Goal: Task Accomplishment & Management: Use online tool/utility

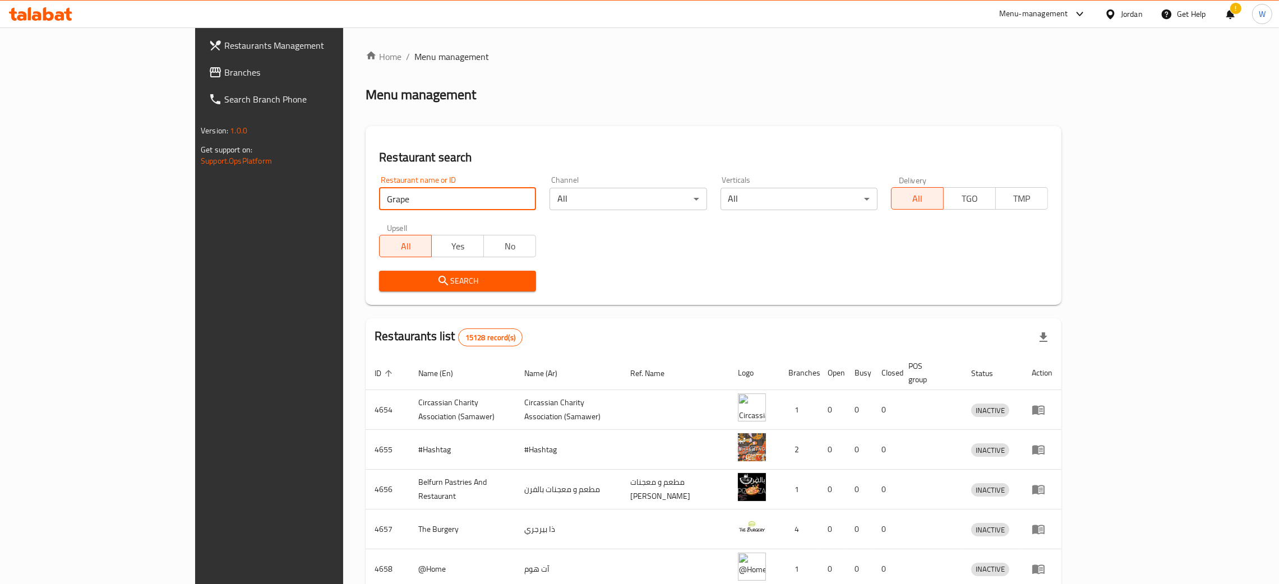
click button "Search" at bounding box center [457, 281] width 157 height 21
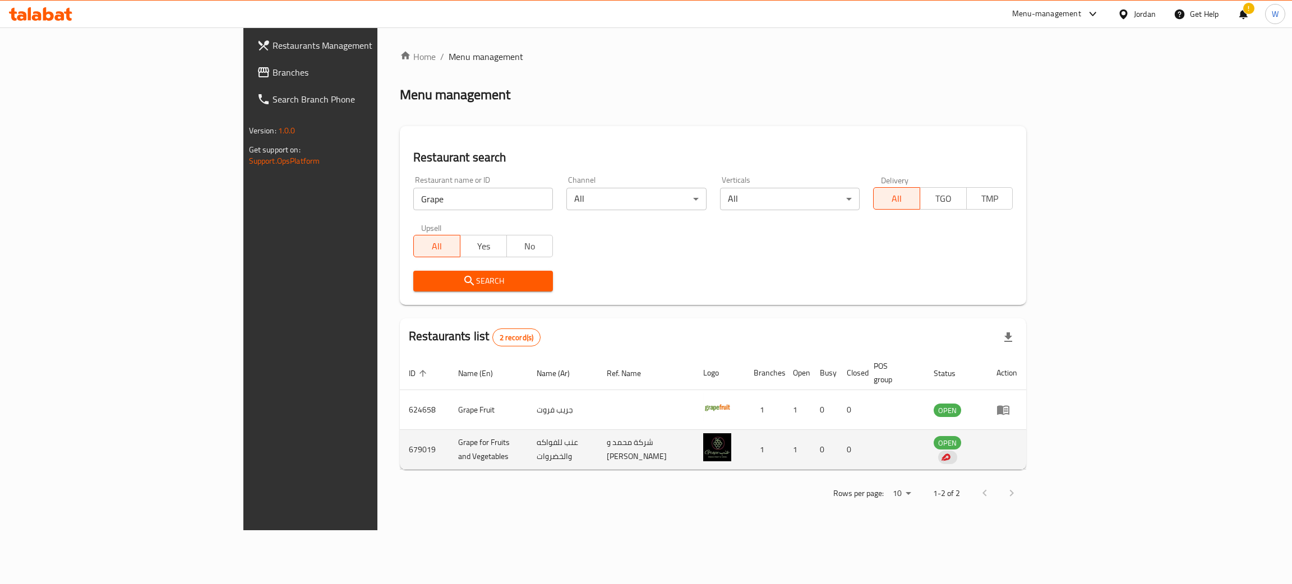
click at [528, 436] on td "عنب للفواكه والخضروات" at bounding box center [563, 450] width 70 height 40
copy td "عنب للفواكه والخضروات"
click at [400, 430] on td "679019" at bounding box center [424, 450] width 49 height 40
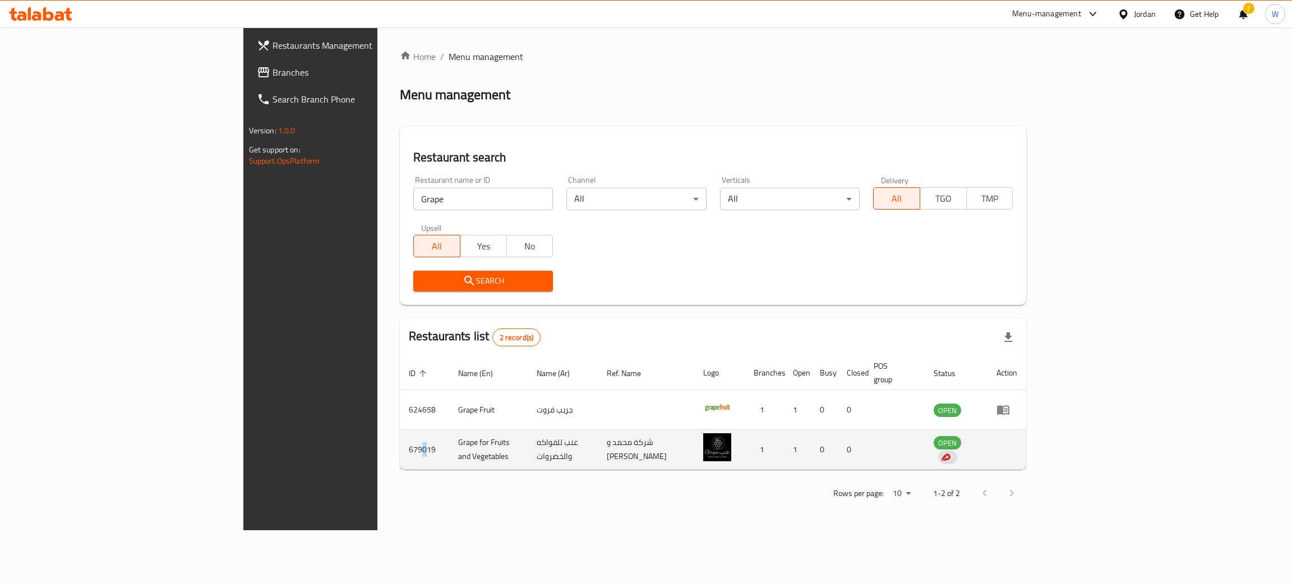
click at [400, 434] on td "679019" at bounding box center [424, 450] width 49 height 40
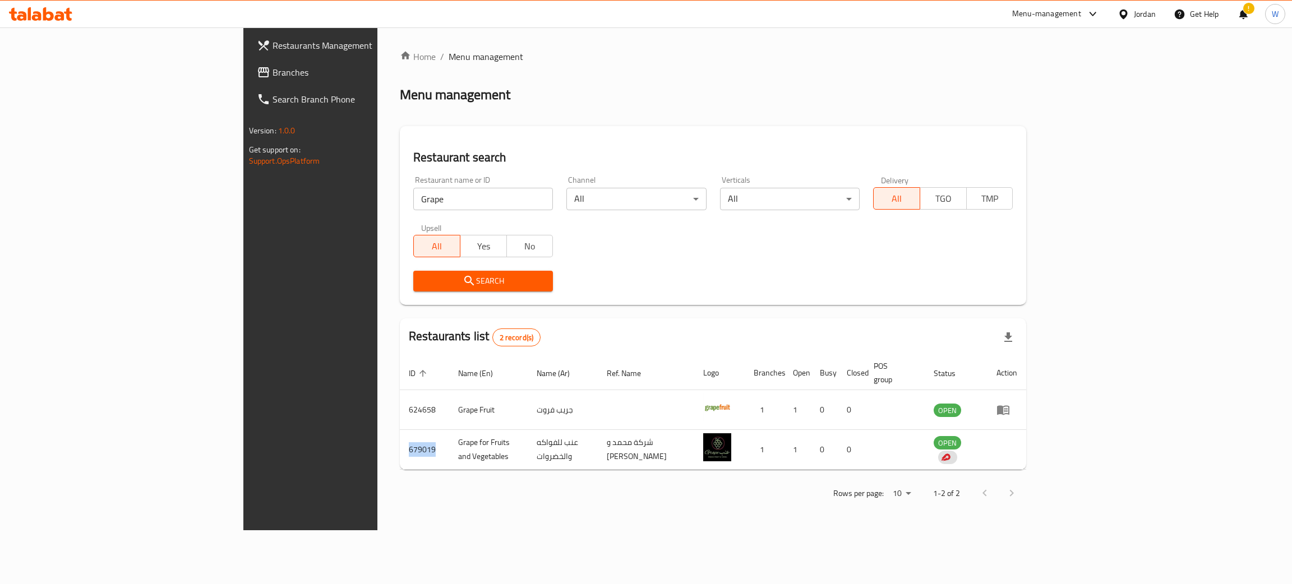
copy td "679019"
drag, startPoint x: 329, startPoint y: 203, endPoint x: 158, endPoint y: 198, distance: 171.1
click at [243, 201] on div "Restaurants Management Branches Search Branch Phone Version: 1.0.0 Get support …" at bounding box center [646, 278] width 806 height 503
click at [422, 274] on span "Search" at bounding box center [483, 281] width 122 height 14
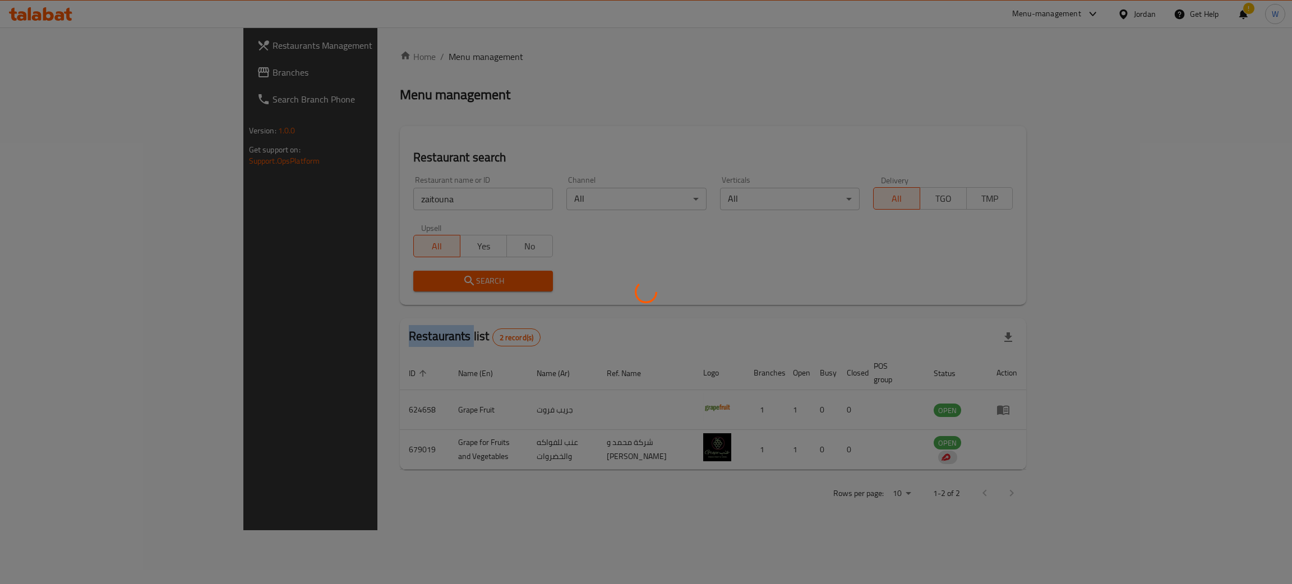
click at [391, 274] on div at bounding box center [646, 292] width 1292 height 584
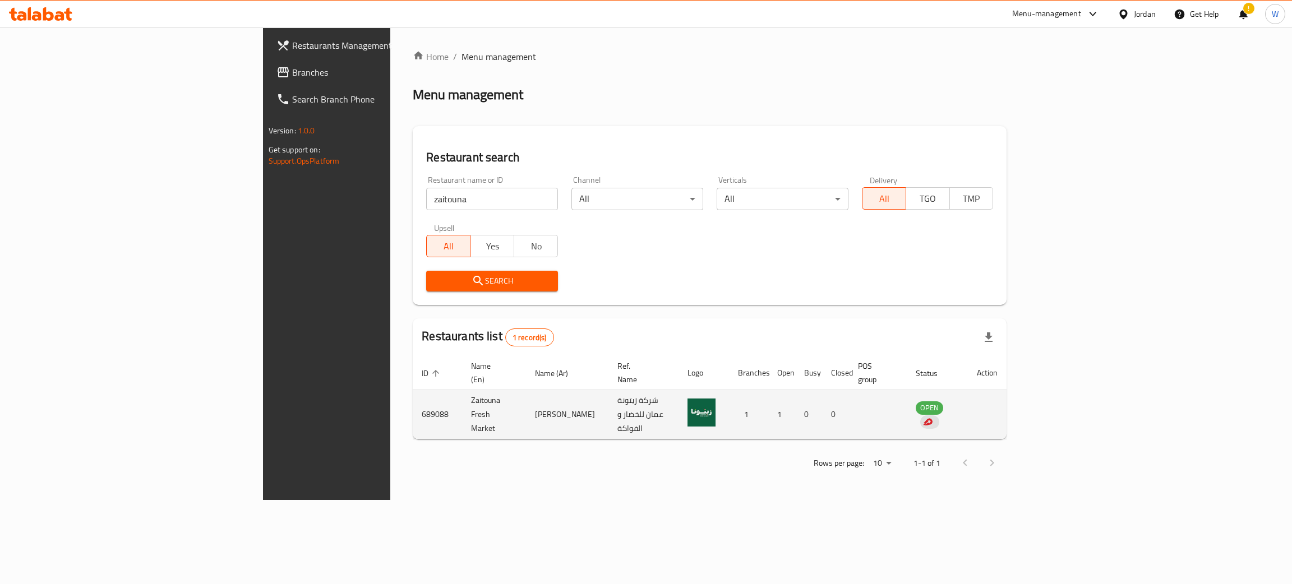
click at [462, 399] on td "Zaitouna Fresh Market" at bounding box center [493, 414] width 63 height 49
click at [462, 398] on td "Zaitouna Fresh Market" at bounding box center [493, 414] width 63 height 49
copy td "Zaitouna Fresh Market"
click at [526, 399] on td "[PERSON_NAME]" at bounding box center [567, 414] width 82 height 49
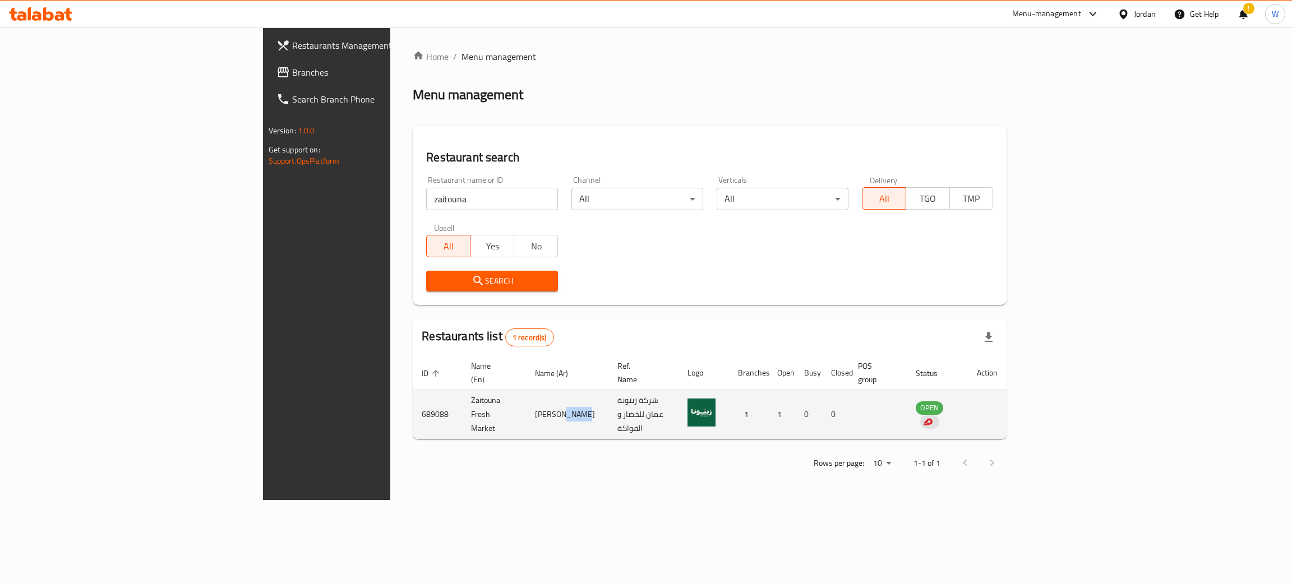
click at [526, 399] on td "[PERSON_NAME]" at bounding box center [567, 414] width 82 height 49
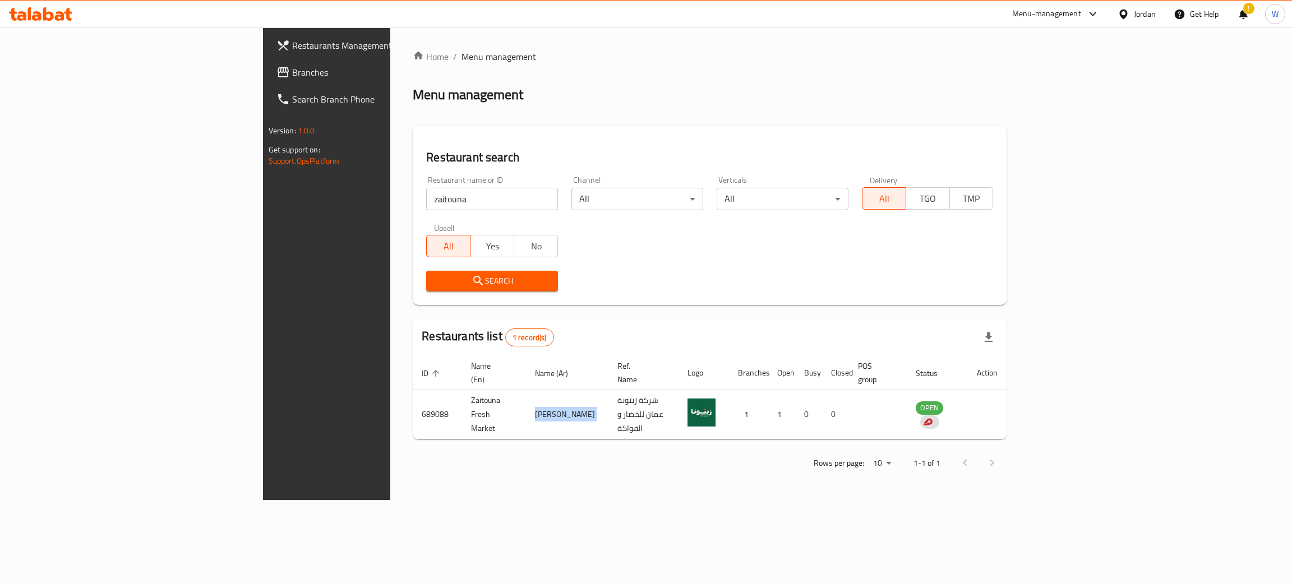
copy td "[PERSON_NAME]"
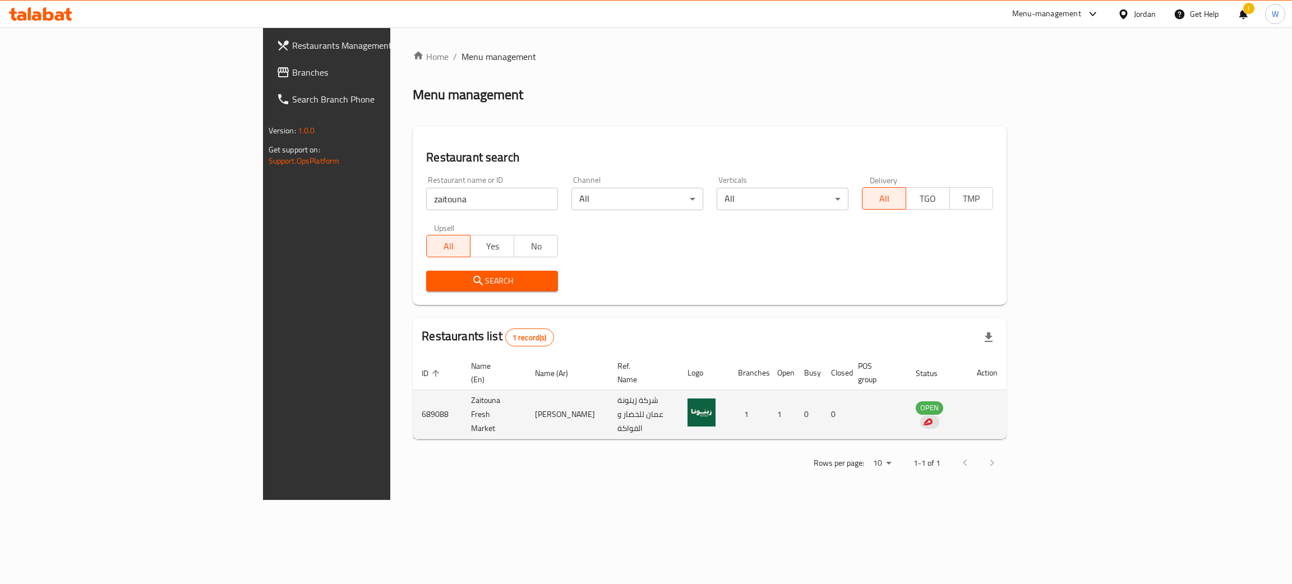
click at [462, 395] on td "Zaitouna Fresh Market" at bounding box center [493, 414] width 63 height 49
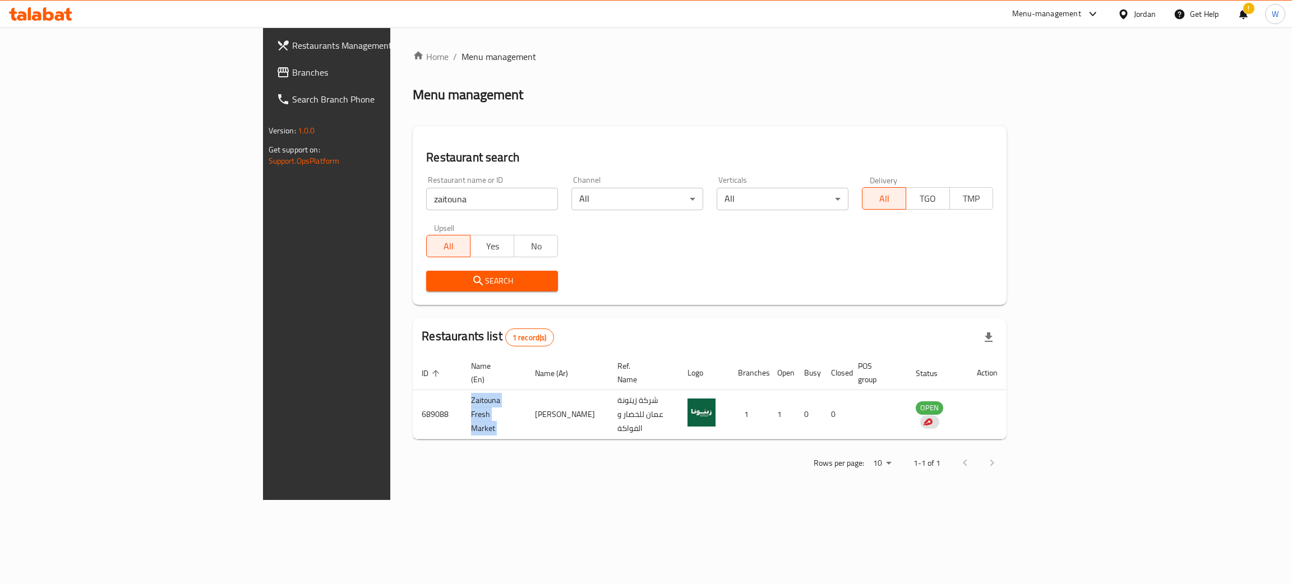
copy td "Zaitouna Fresh Market"
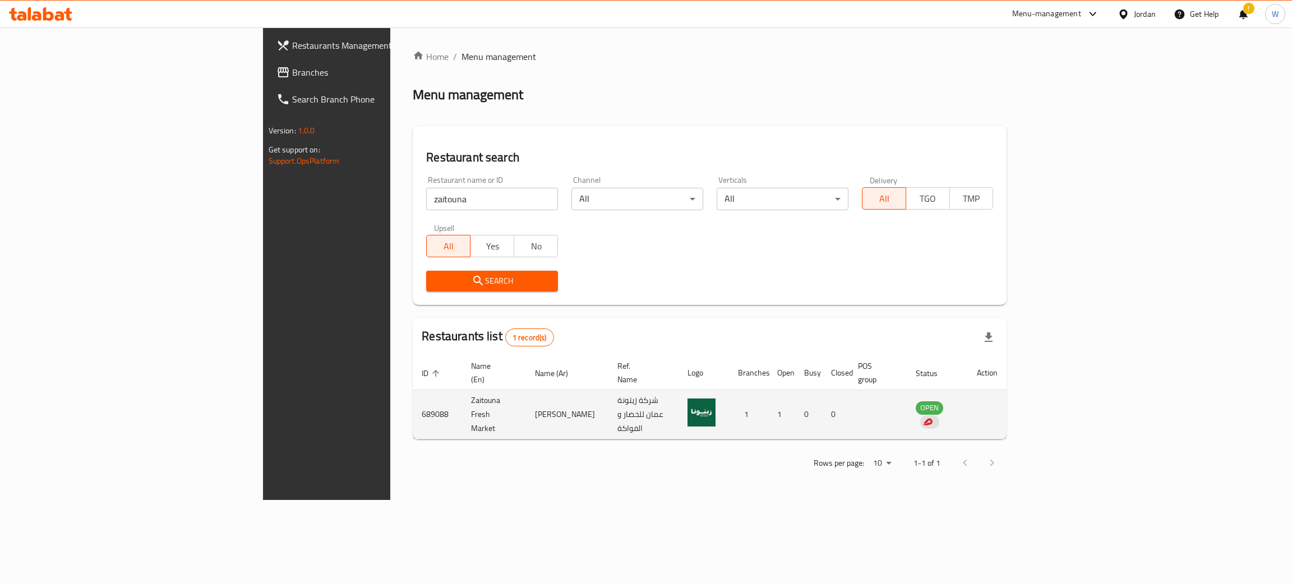
click at [413, 399] on td "689088" at bounding box center [437, 414] width 49 height 49
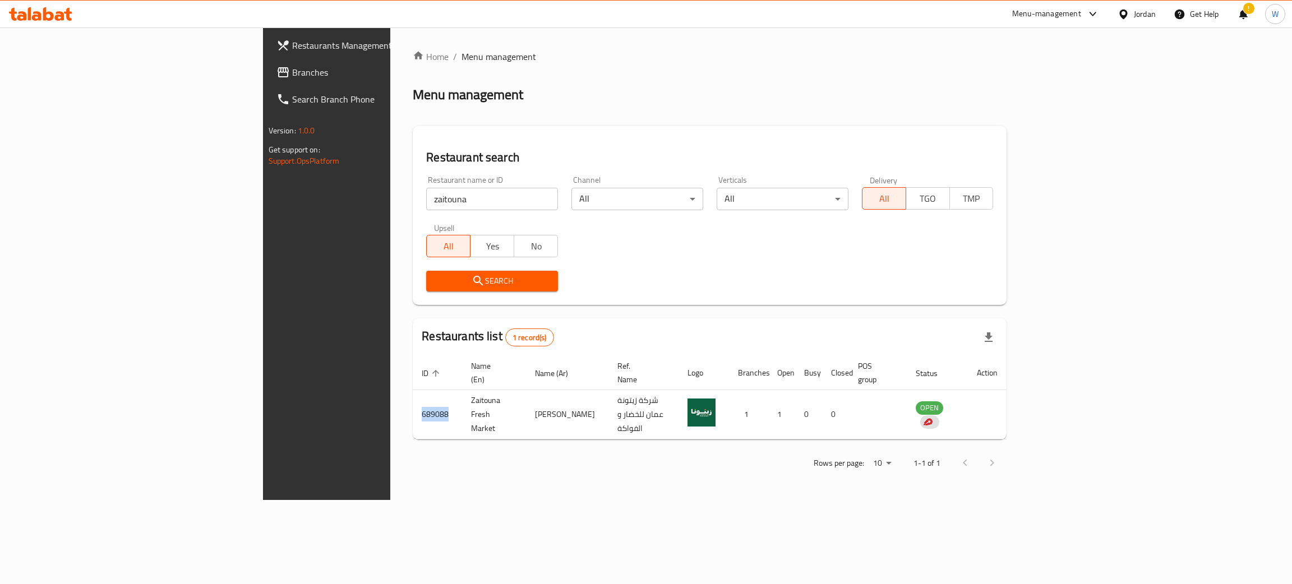
copy td "689088"
drag, startPoint x: 299, startPoint y: 193, endPoint x: 169, endPoint y: 208, distance: 130.9
click at [263, 210] on div "Restaurants Management Branches Search Branch Phone Version: 1.0.0 Get support …" at bounding box center [646, 263] width 767 height 473
click button "Search" at bounding box center [492, 281] width 132 height 21
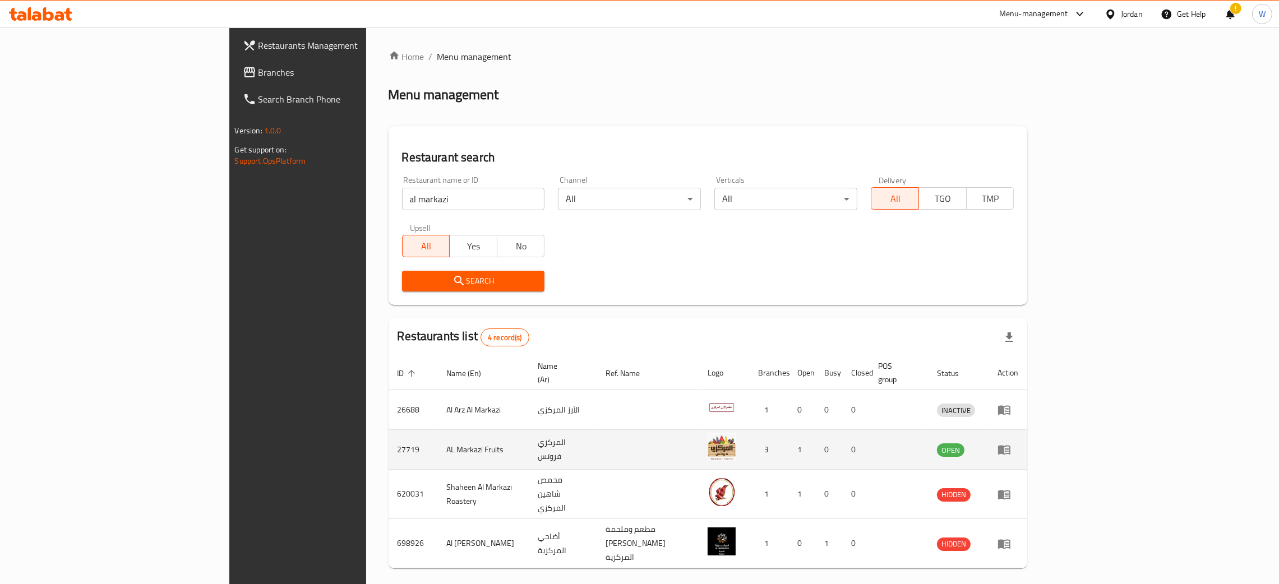
click at [529, 443] on td "المركزي فروتس" at bounding box center [562, 450] width 67 height 40
copy td "المركزي فروتس"
click at [438, 435] on td "AL Markazi Fruits" at bounding box center [483, 450] width 91 height 40
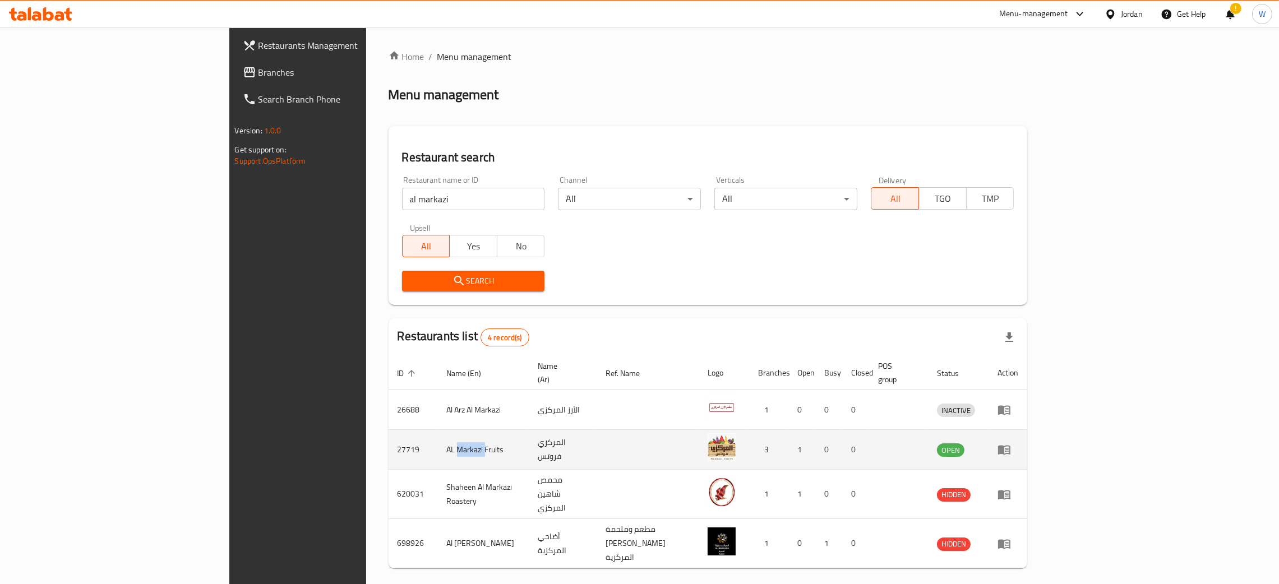
click at [438, 435] on td "AL Markazi Fruits" at bounding box center [483, 450] width 91 height 40
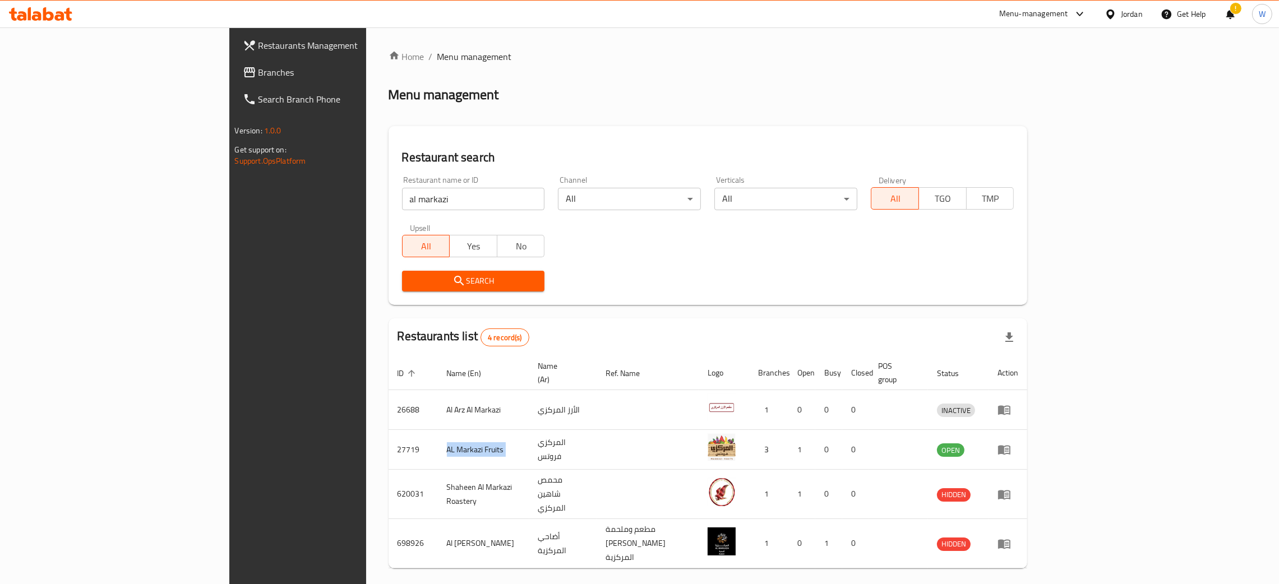
copy td "AL Markazi Fruits"
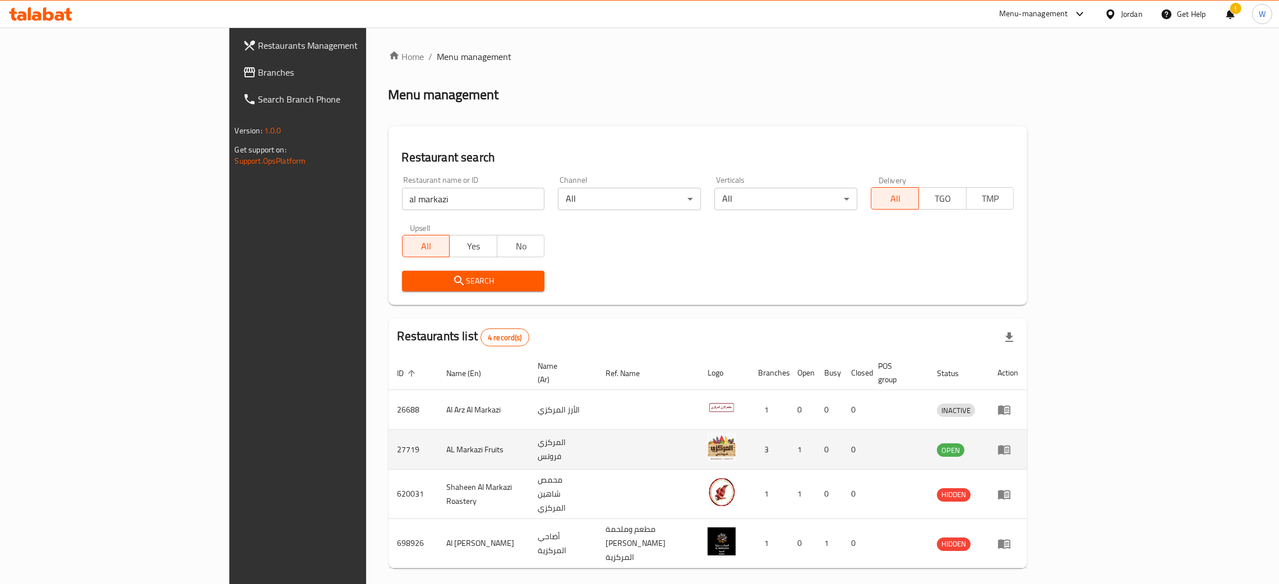
click at [389, 440] on td "27719" at bounding box center [413, 450] width 49 height 40
click at [389, 439] on td "27719" at bounding box center [413, 450] width 49 height 40
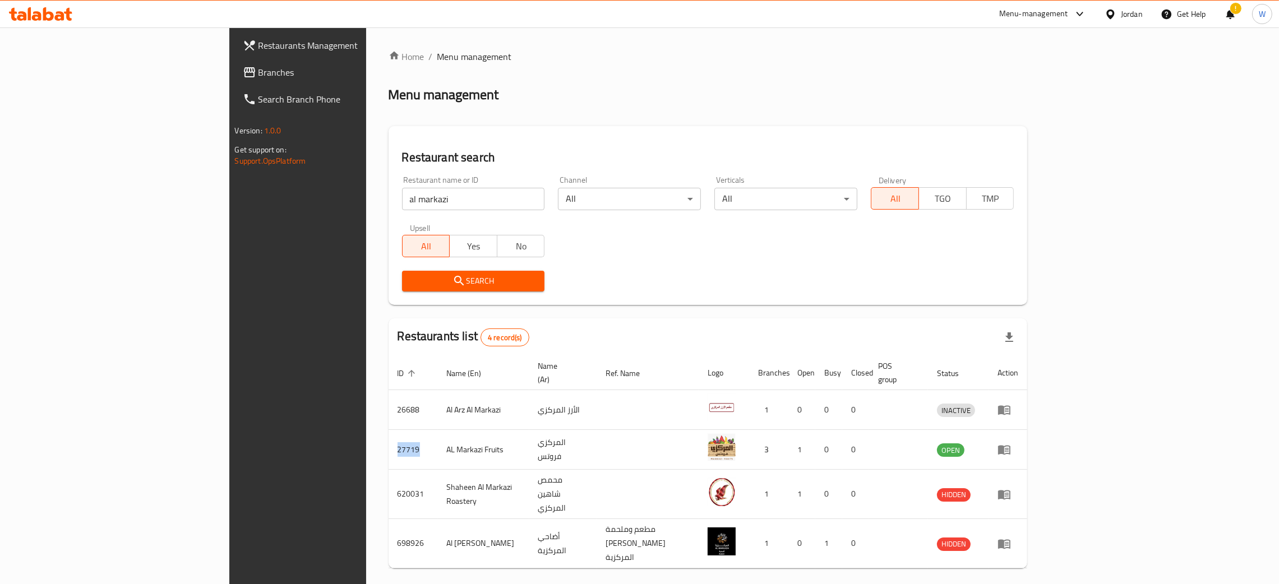
copy td "27719"
drag, startPoint x: 322, startPoint y: 205, endPoint x: 193, endPoint y: 201, distance: 129.6
click at [229, 201] on div "Restaurants Management Branches Search Branch Phone Version: 1.0.0 Get support …" at bounding box center [639, 328] width 821 height 602
type input "ة"
click button "Search" at bounding box center [473, 281] width 143 height 21
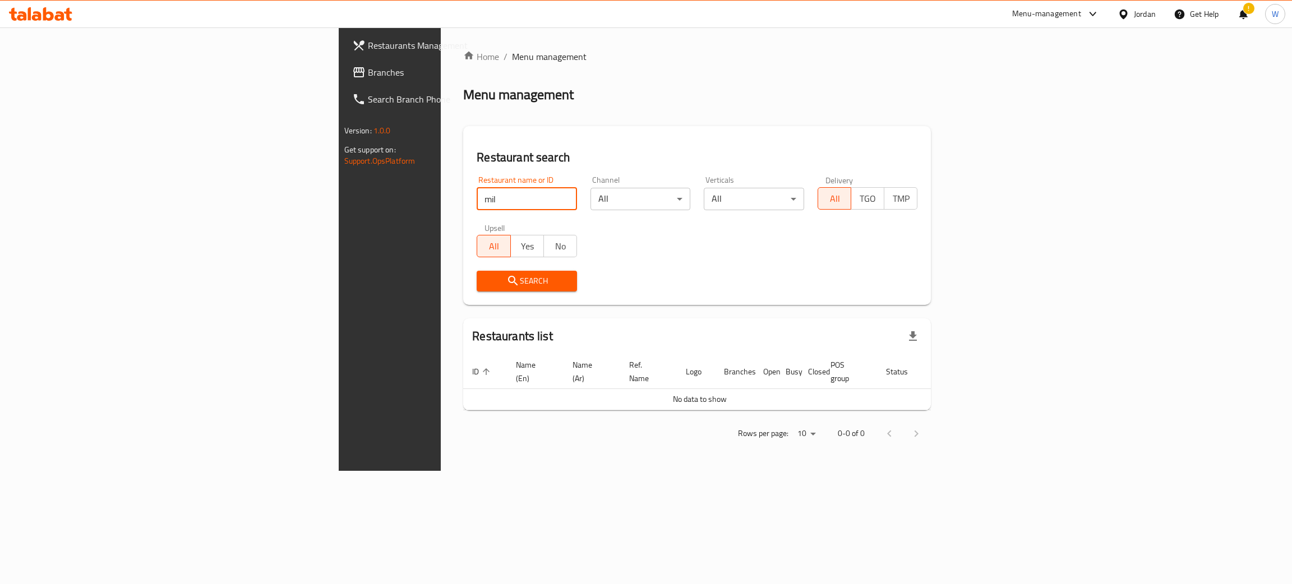
click button "Search" at bounding box center [527, 281] width 100 height 21
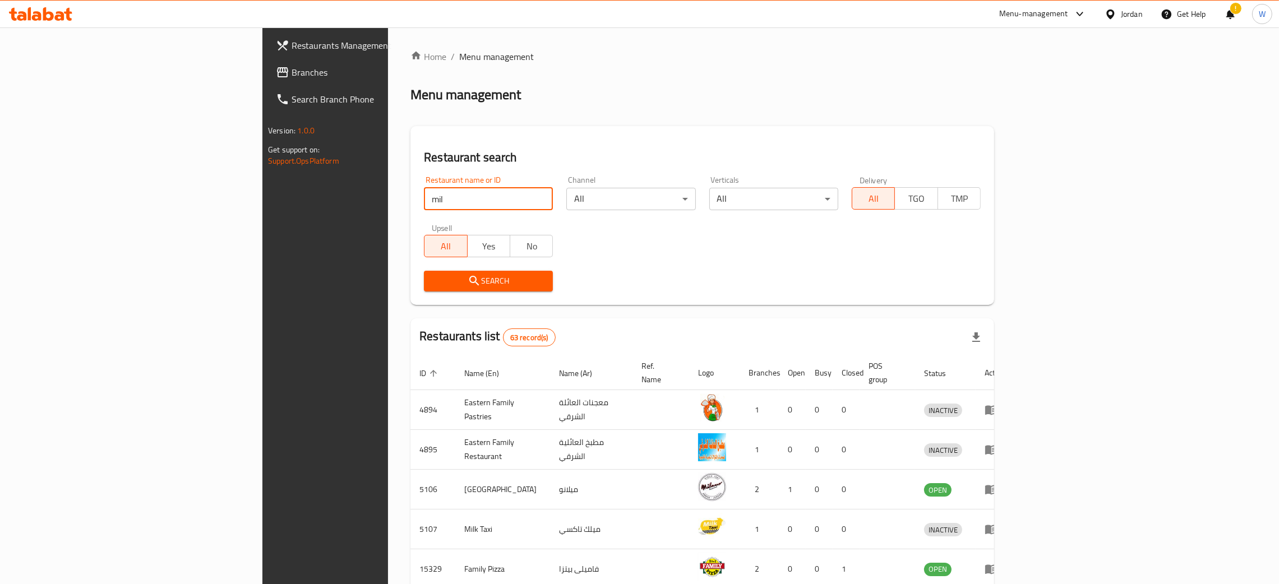
drag, startPoint x: 252, startPoint y: 204, endPoint x: 238, endPoint y: 207, distance: 13.9
click at [411, 206] on div "Restaurant search Restaurant name or ID mil Restaurant name or ID Channel All ​…" at bounding box center [703, 215] width 584 height 179
type input "birds land"
click at [424, 288] on button "Search" at bounding box center [488, 281] width 129 height 21
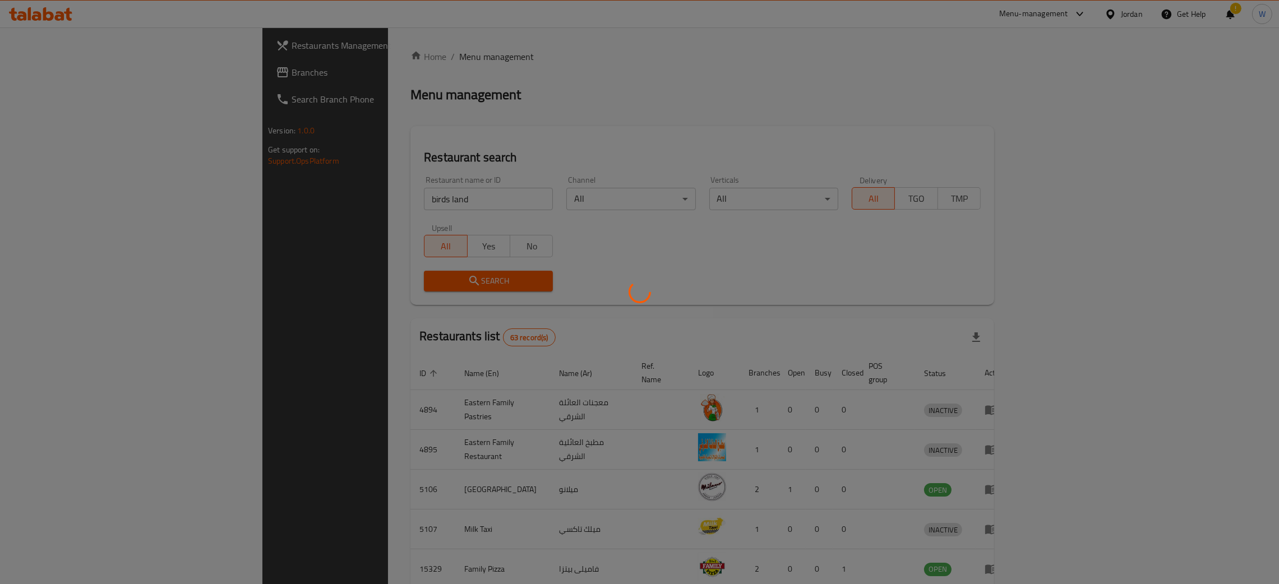
click at [398, 287] on div at bounding box center [639, 292] width 1279 height 584
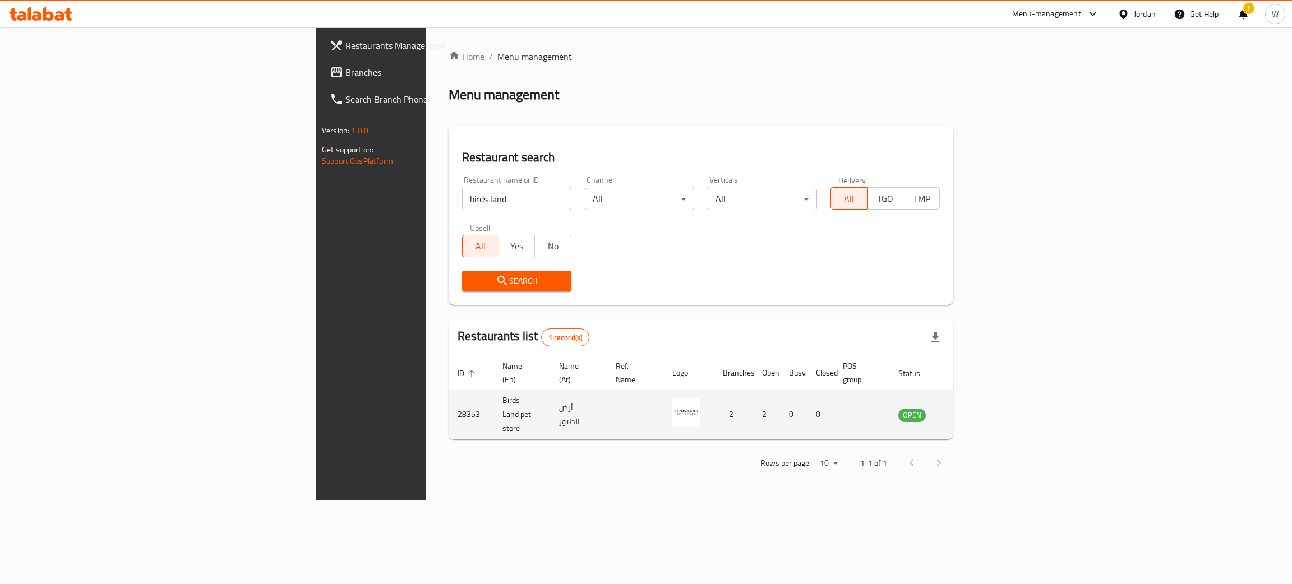
click at [969, 413] on icon "enhanced table" at bounding box center [967, 415] width 4 height 4
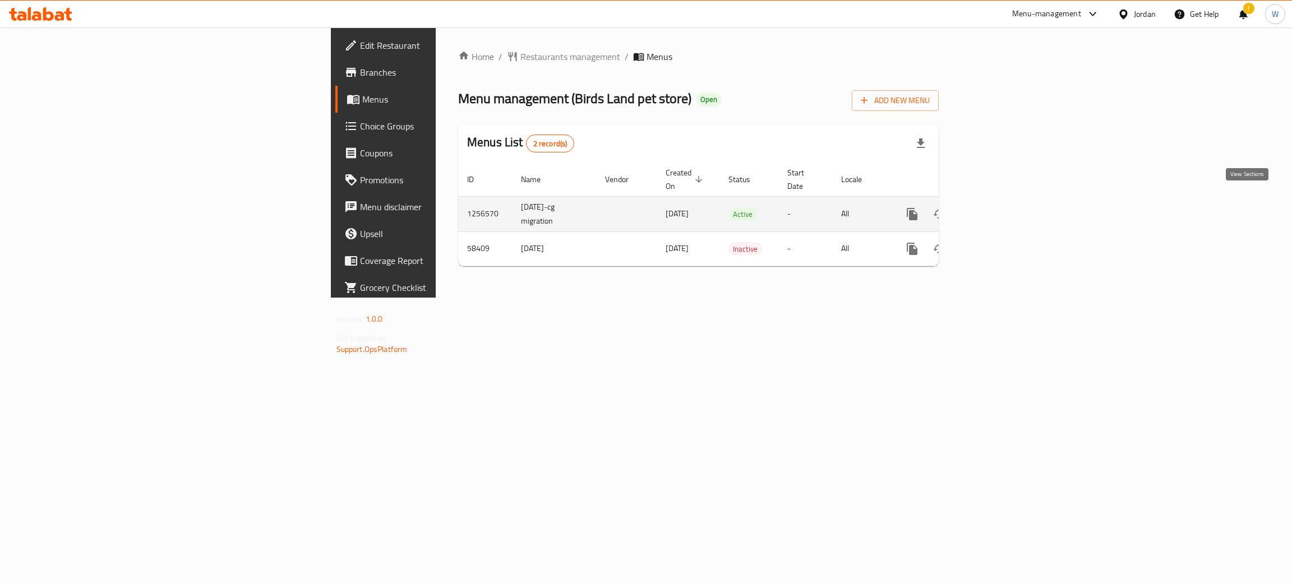
click at [1000, 208] on icon "enhanced table" at bounding box center [993, 214] width 13 height 13
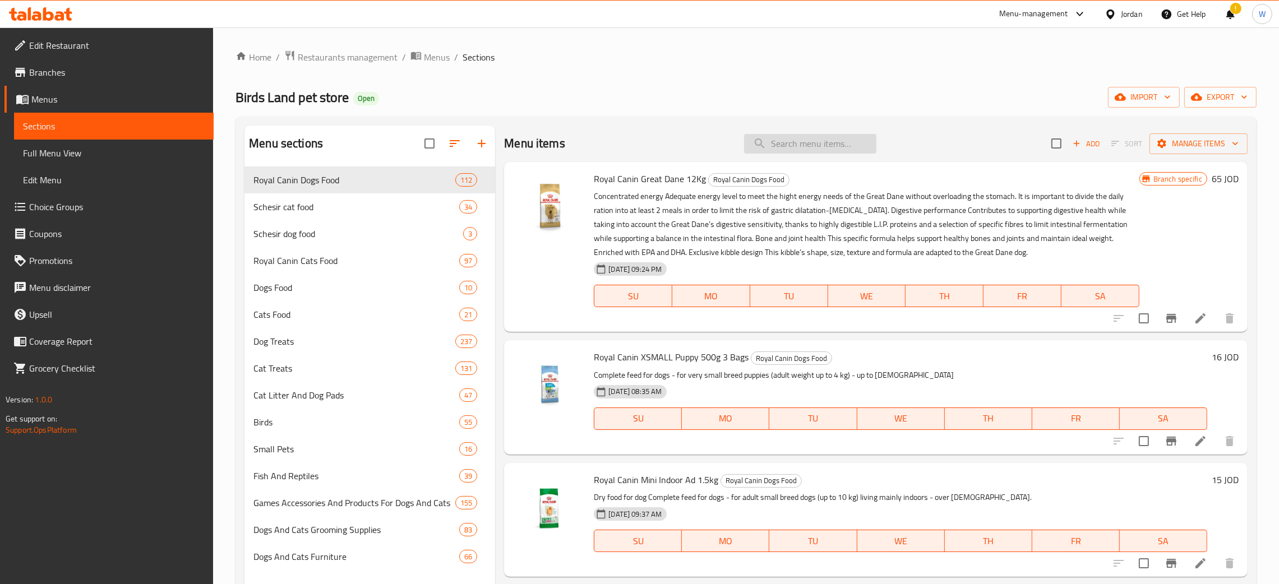
click at [828, 148] on input "search" at bounding box center [810, 144] width 132 height 20
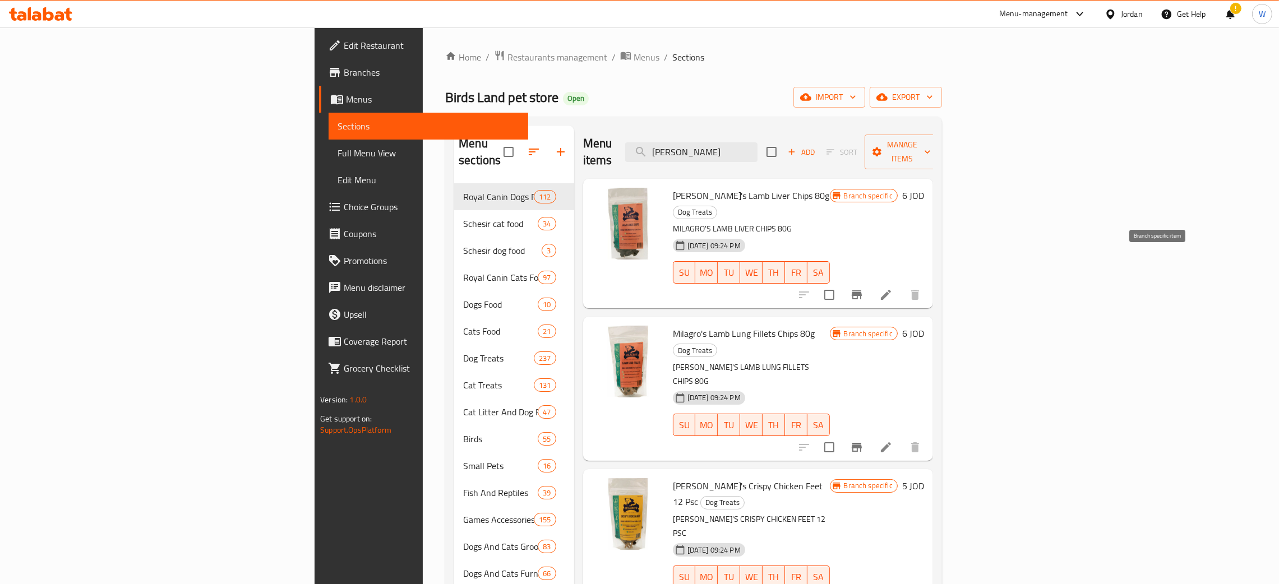
click at [864, 288] on icon "Branch-specific-item" at bounding box center [856, 294] width 13 height 13
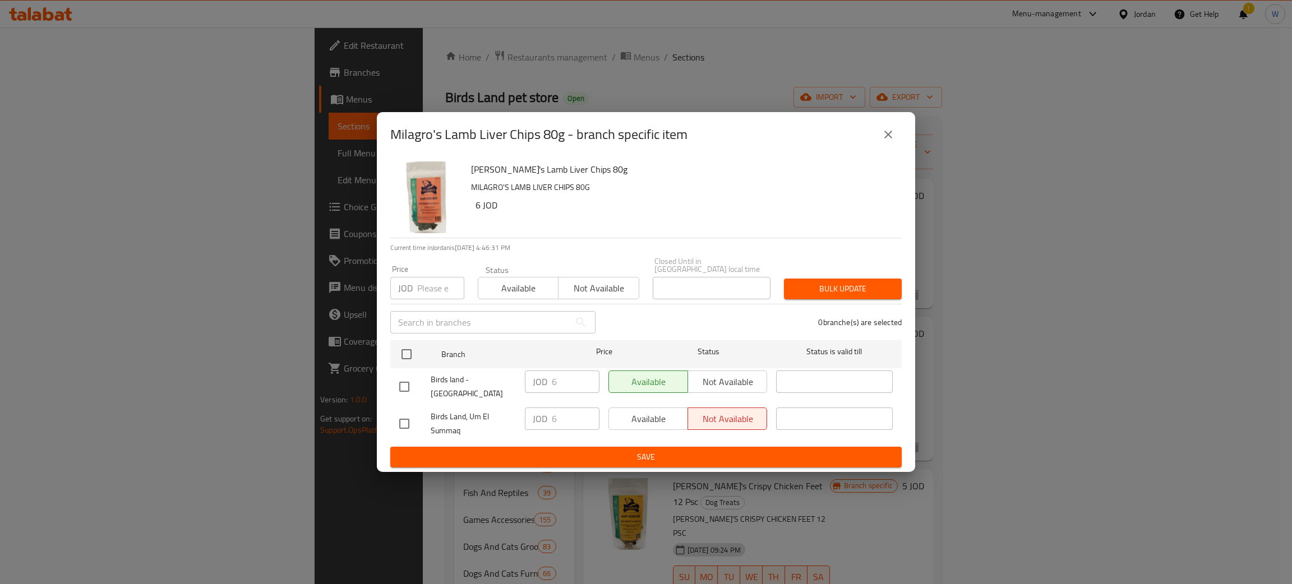
click at [883, 141] on icon "close" at bounding box center [888, 134] width 13 height 13
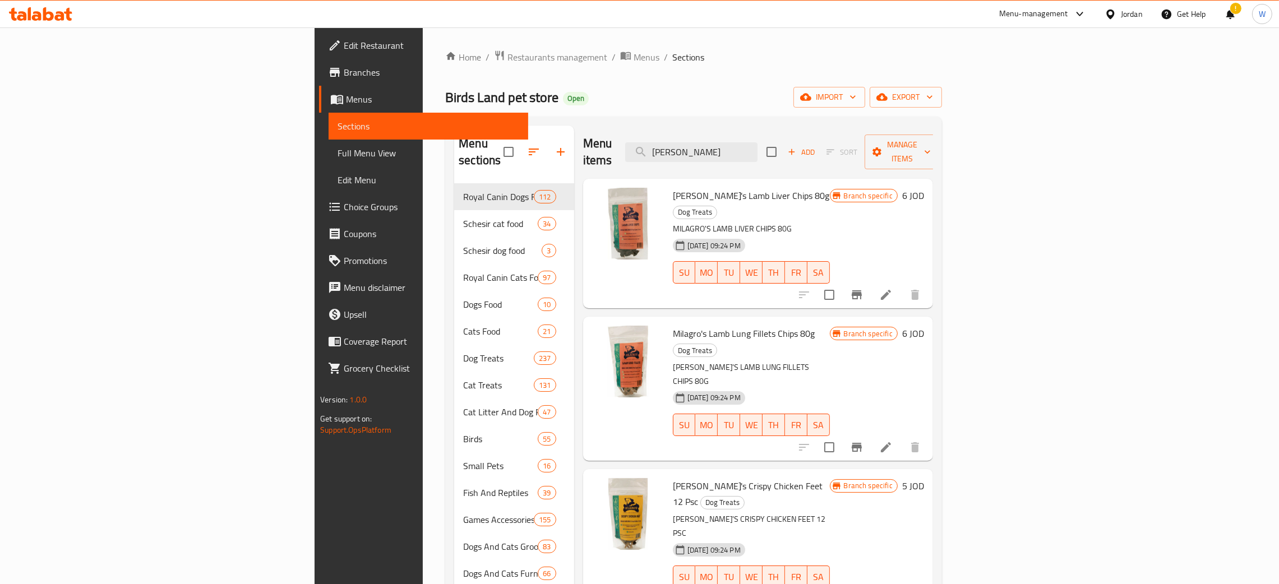
drag, startPoint x: 805, startPoint y: 146, endPoint x: 664, endPoint y: 150, distance: 141.4
click at [665, 150] on div "Menu items milagro Add Sort Manage items" at bounding box center [758, 152] width 350 height 53
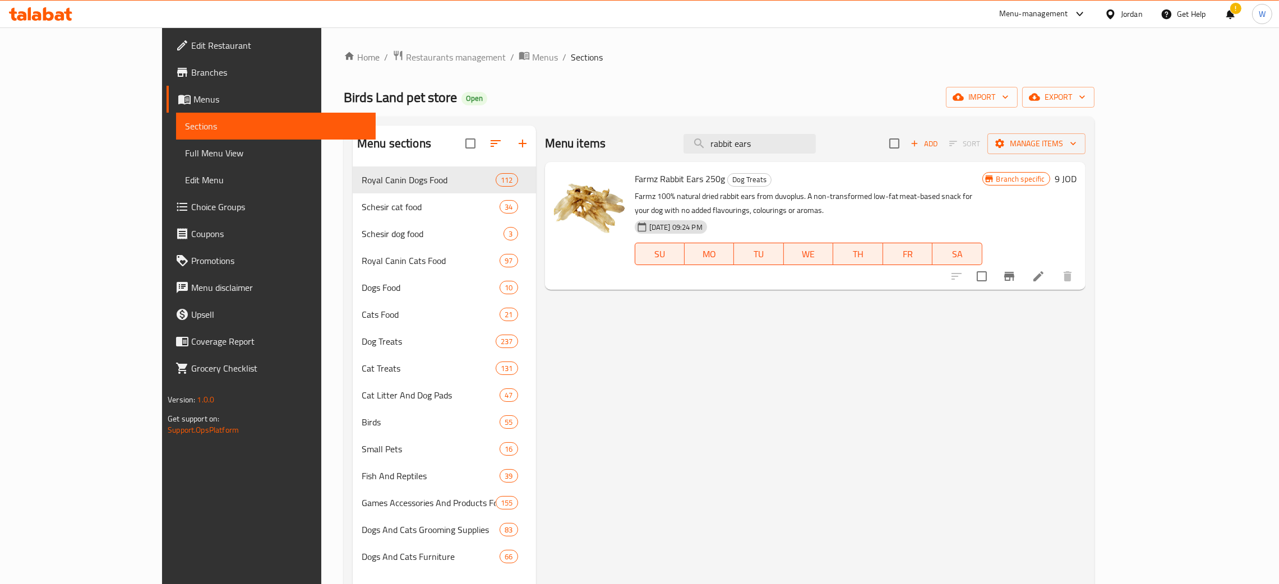
type input "rabbit ears"
click at [406, 57] on span "Restaurants management" at bounding box center [456, 56] width 100 height 13
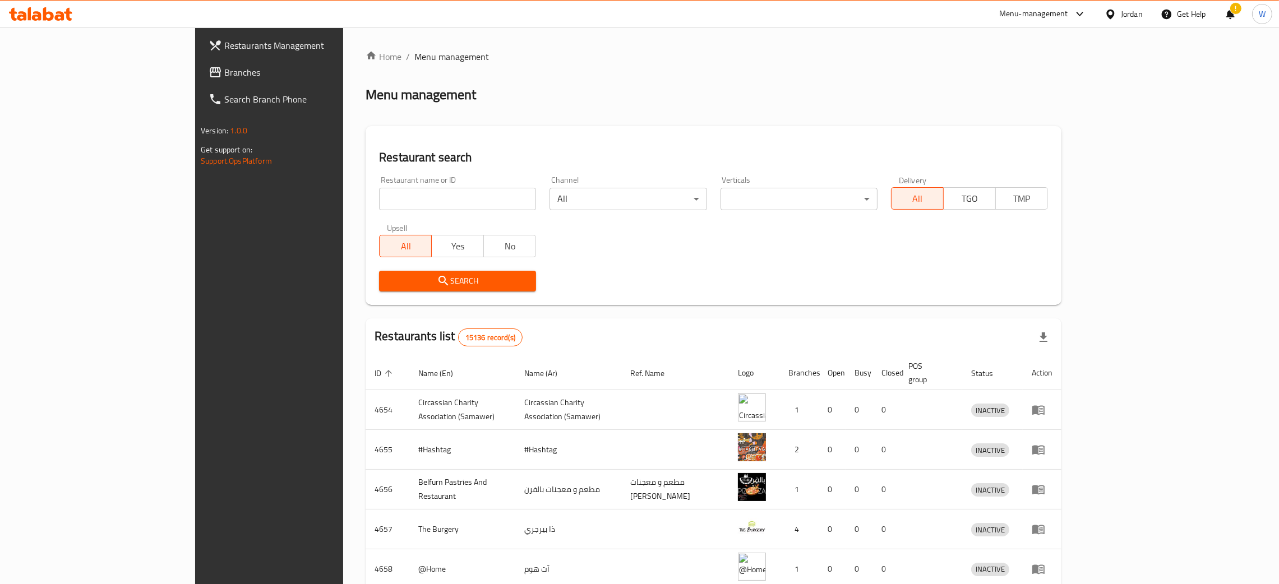
click at [379, 201] on input "search" at bounding box center [457, 199] width 157 height 22
click button "Search" at bounding box center [457, 281] width 157 height 21
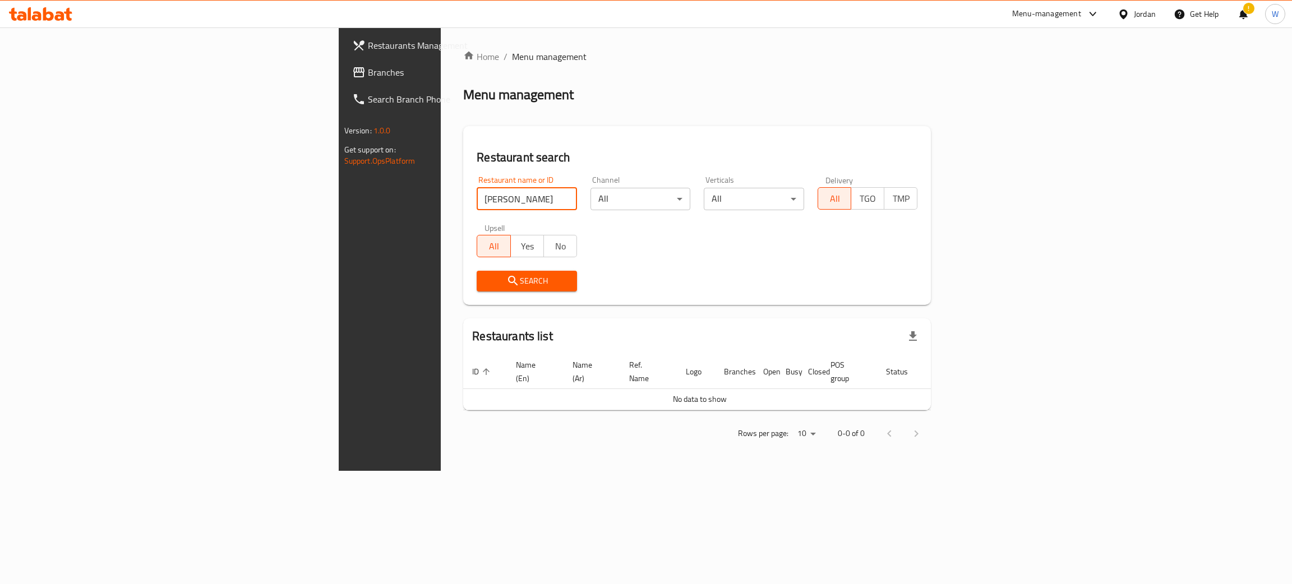
drag, startPoint x: 284, startPoint y: 195, endPoint x: 59, endPoint y: 178, distance: 224.9
click at [339, 179] on div "Restaurants Management Branches Search Branch Phone Version: 1.0.0 Get support …" at bounding box center [646, 249] width 615 height 444
type input "birds land"
click button "Search" at bounding box center [527, 281] width 100 height 21
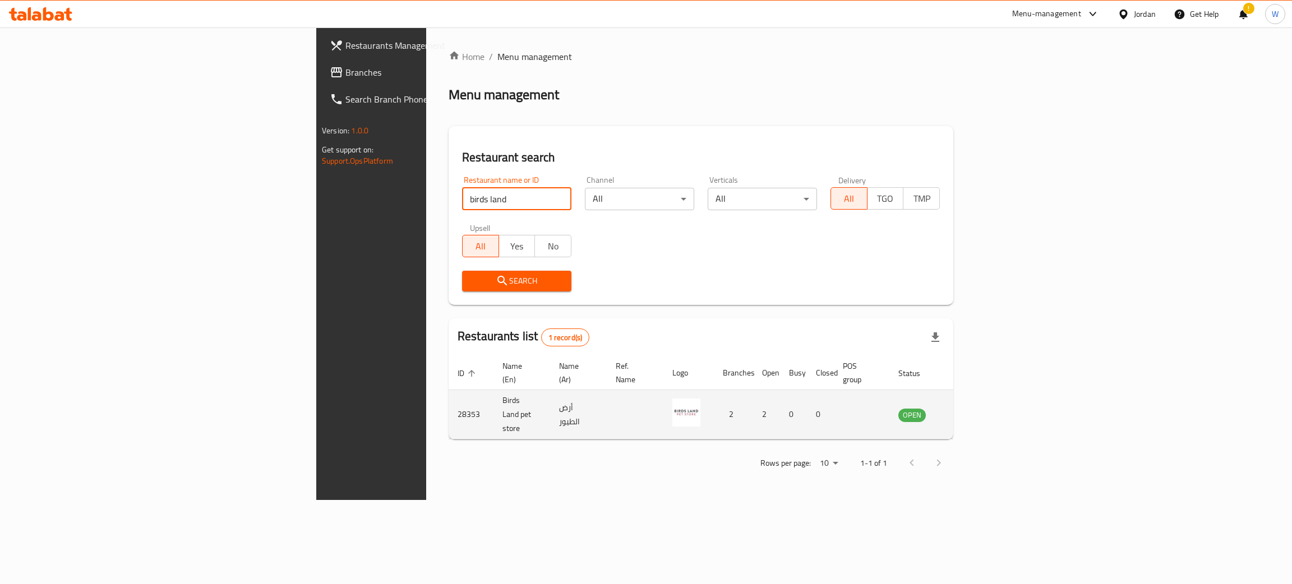
click at [971, 408] on icon "enhanced table" at bounding box center [963, 414] width 13 height 13
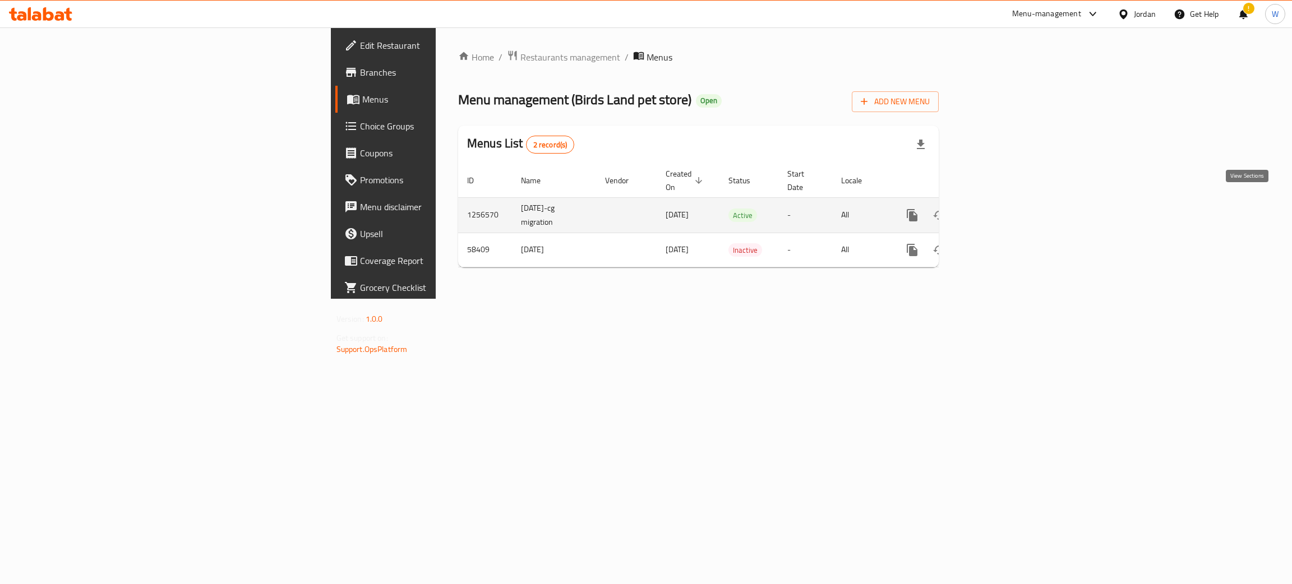
click at [1007, 206] on link "enhanced table" at bounding box center [993, 215] width 27 height 27
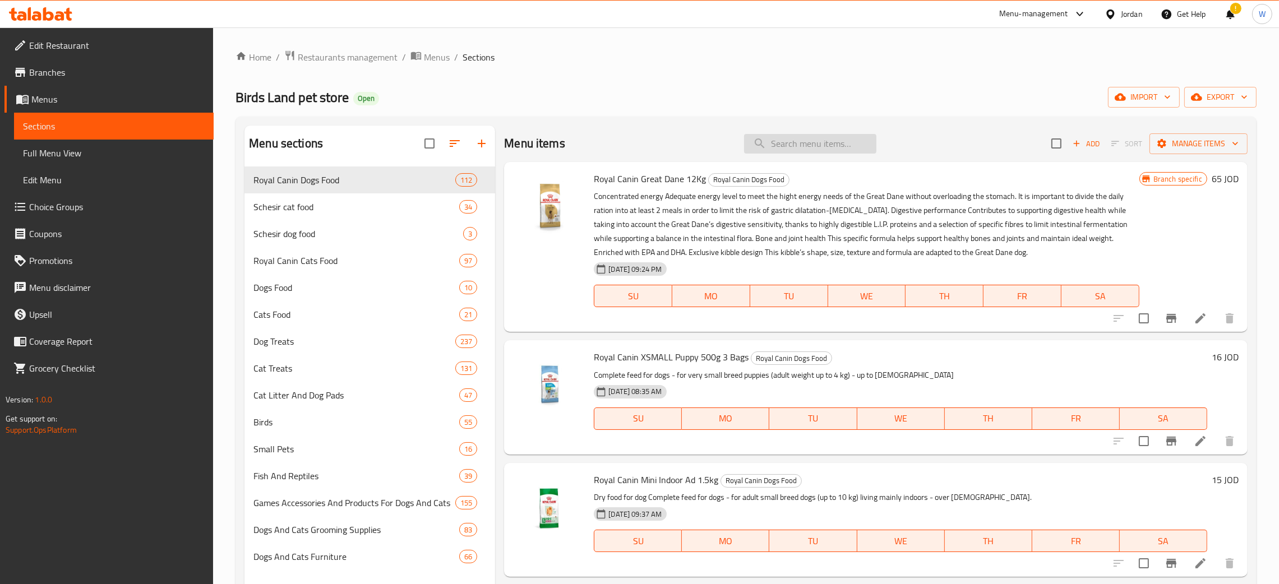
click at [804, 145] on input "search" at bounding box center [810, 144] width 132 height 20
type input "x"
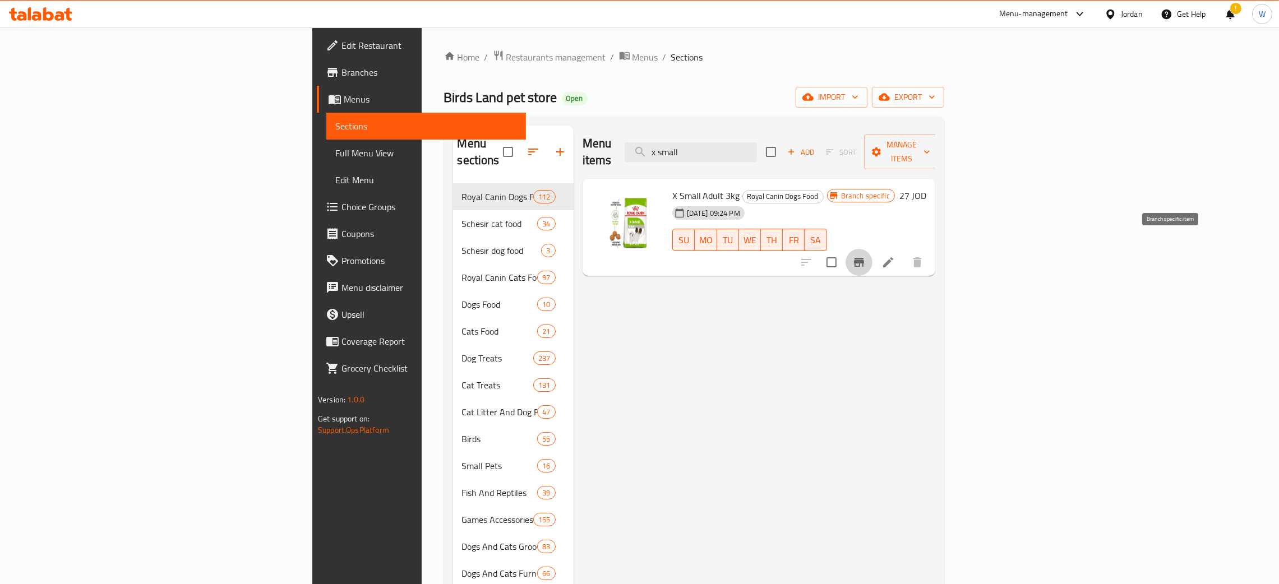
click at [866, 256] on icon "Branch-specific-item" at bounding box center [858, 262] width 13 height 13
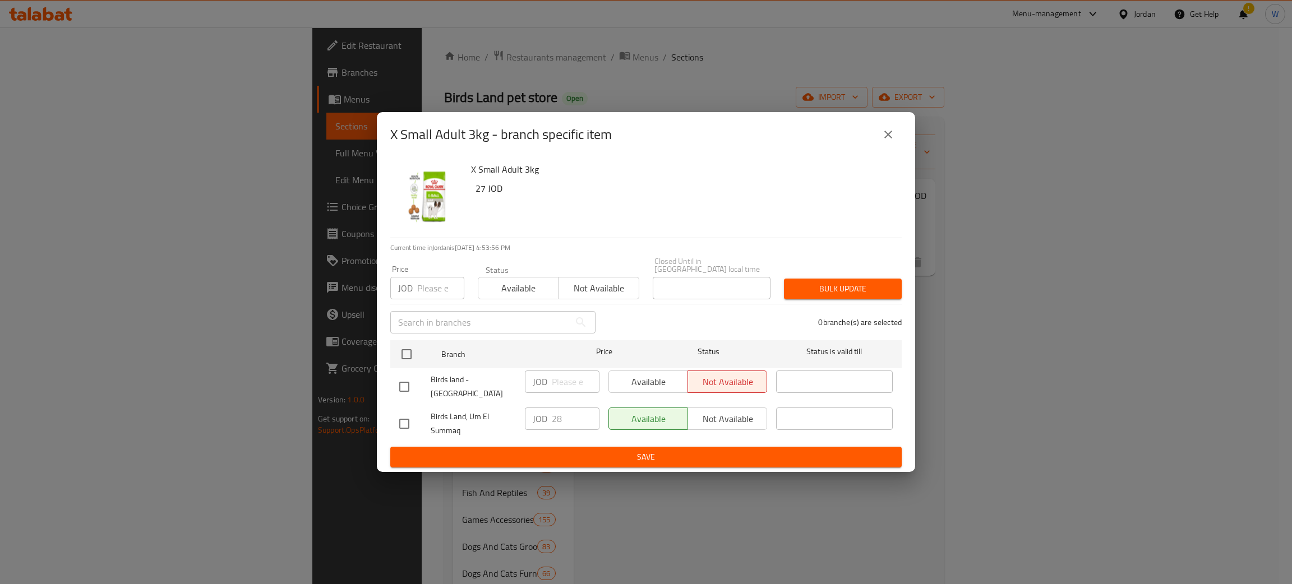
click at [889, 141] on icon "close" at bounding box center [888, 134] width 13 height 13
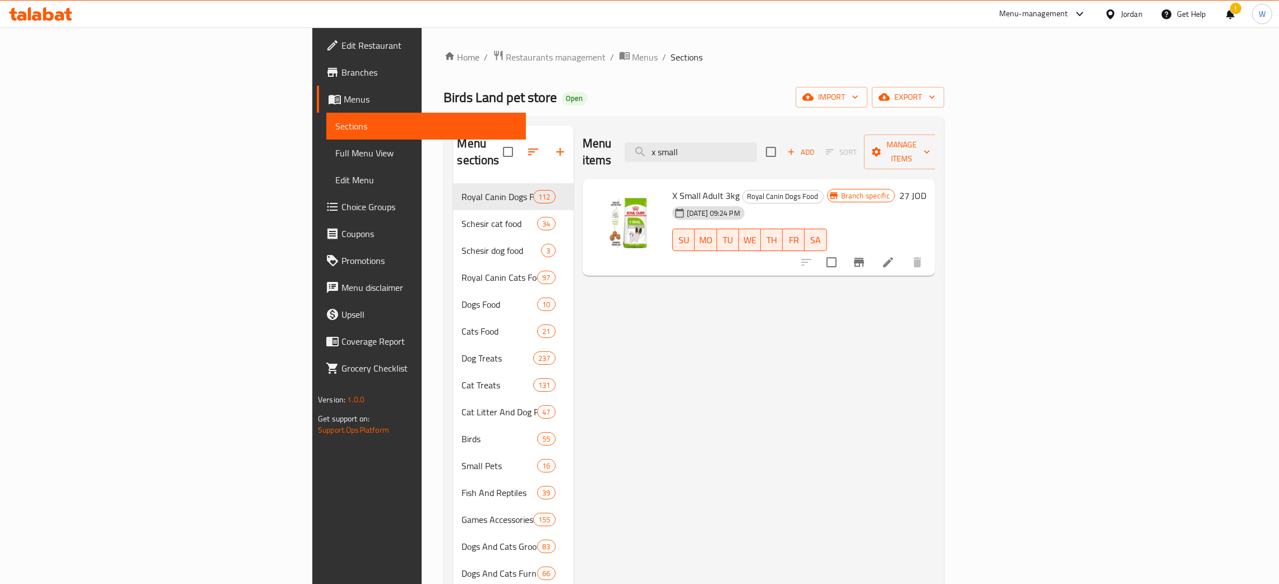
drag, startPoint x: 624, startPoint y: 139, endPoint x: 621, endPoint y: 134, distance: 5.8
click at [604, 139] on div "Menu items x small Add Sort Manage items" at bounding box center [759, 152] width 353 height 53
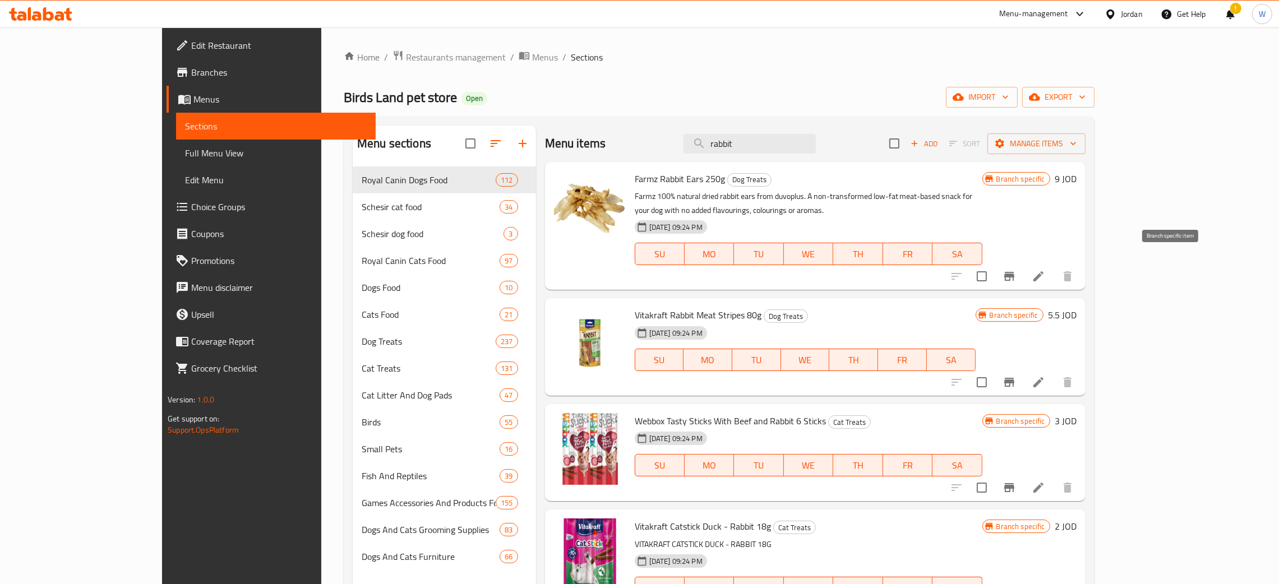
click at [1023, 263] on button "Branch-specific-item" at bounding box center [1009, 276] width 27 height 27
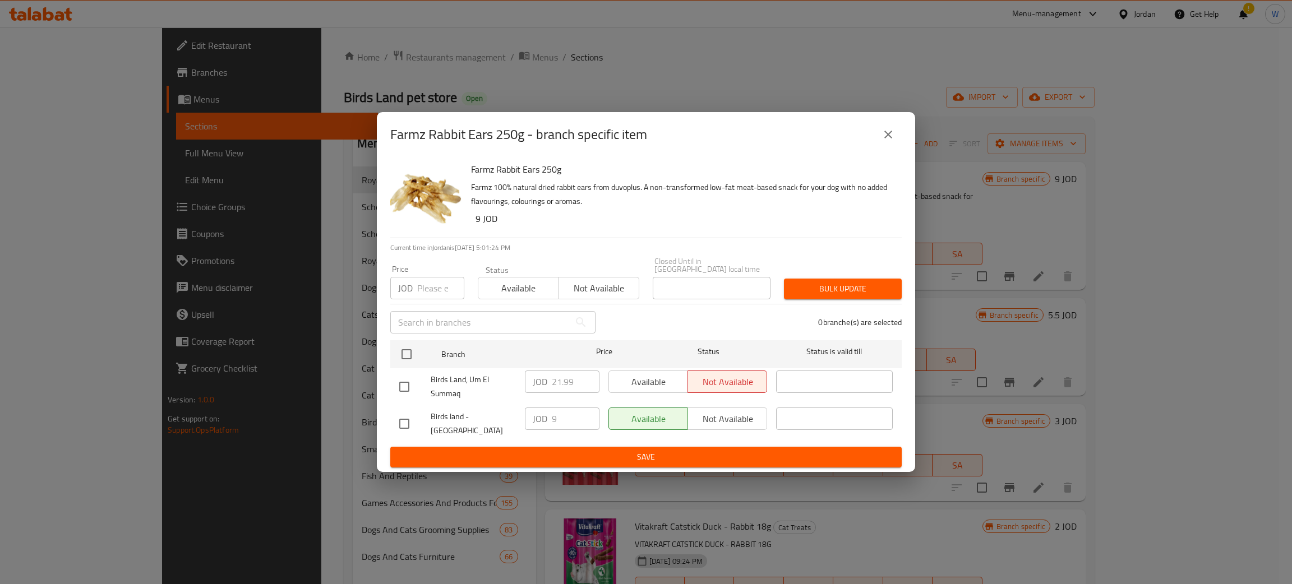
click at [894, 141] on icon "close" at bounding box center [888, 134] width 13 height 13
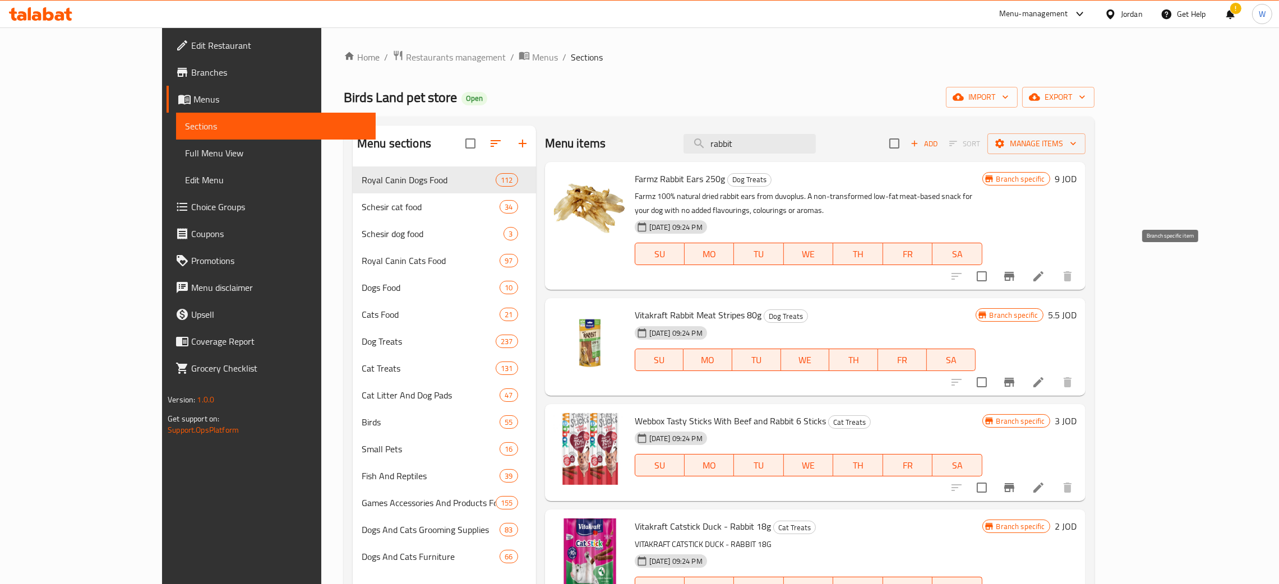
click at [1016, 270] on icon "Branch-specific-item" at bounding box center [1009, 276] width 13 height 13
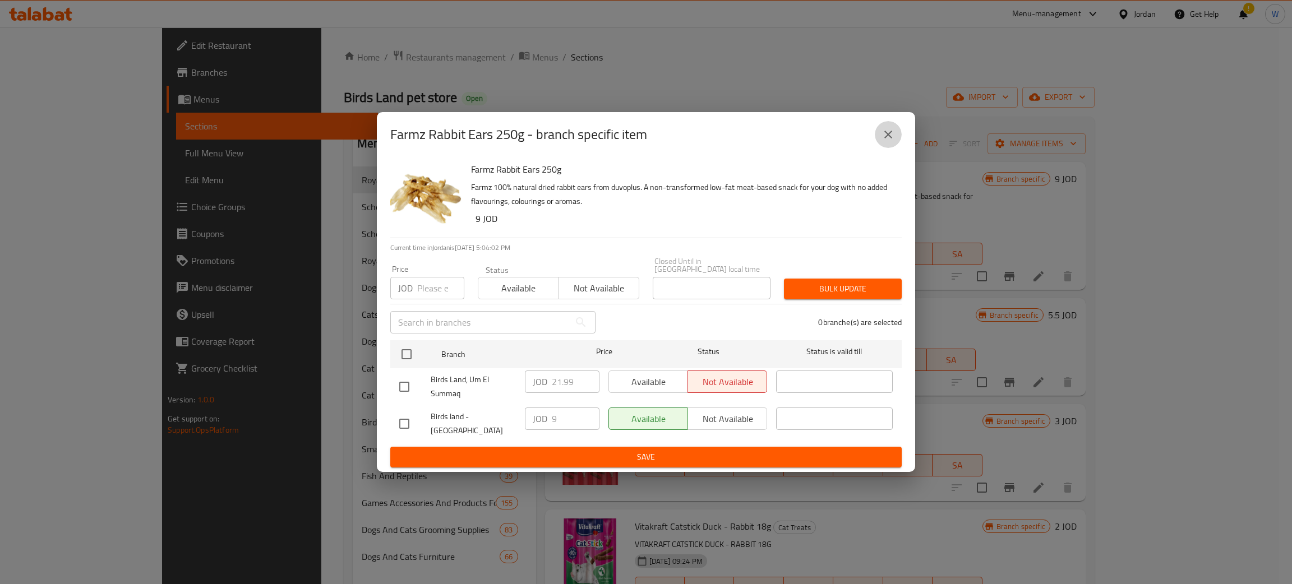
click at [886, 141] on icon "close" at bounding box center [888, 134] width 13 height 13
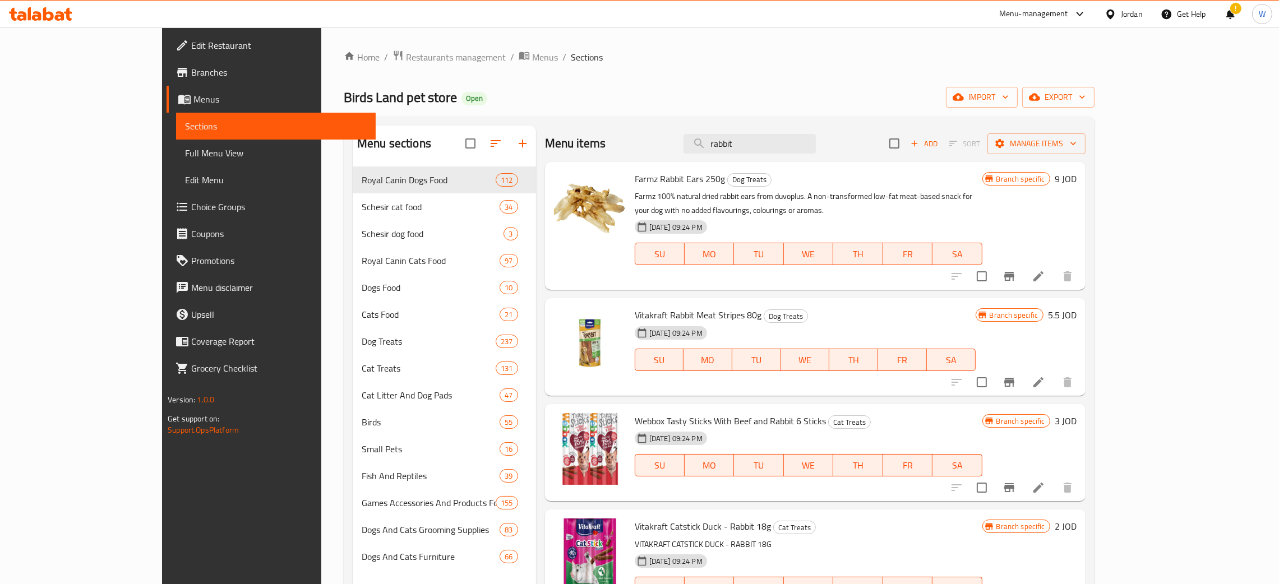
drag, startPoint x: 802, startPoint y: 141, endPoint x: 647, endPoint y: 142, distance: 154.8
click at [657, 142] on div "Menu items rabbit Add Sort Manage items" at bounding box center [815, 144] width 541 height 36
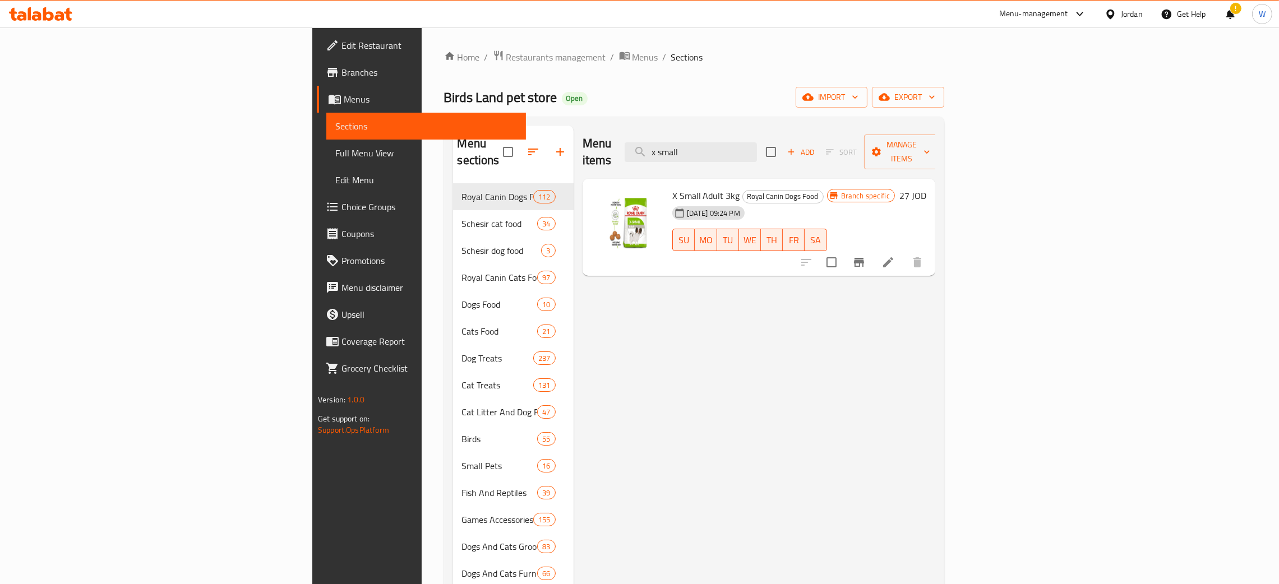
drag, startPoint x: 814, startPoint y: 137, endPoint x: 641, endPoint y: 140, distance: 172.8
click at [644, 139] on div "Menu items x small Add Sort Manage items" at bounding box center [759, 152] width 353 height 53
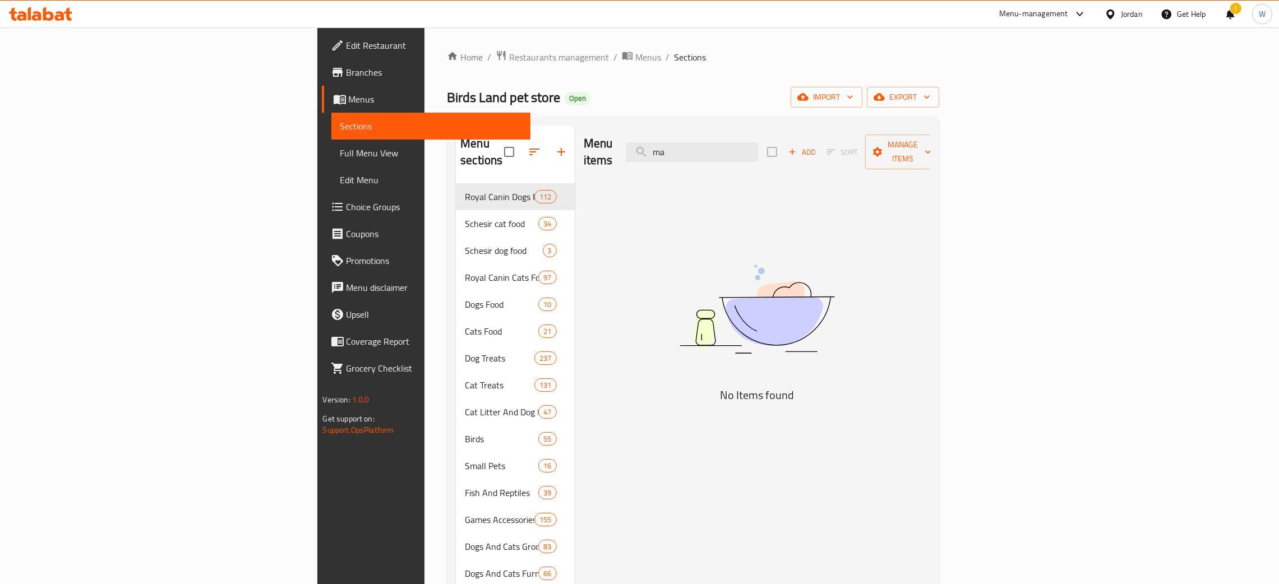
type input "m"
drag, startPoint x: 795, startPoint y: 138, endPoint x: 721, endPoint y: 153, distance: 75.5
click at [721, 153] on div "Menu items milango Add Sort Manage items" at bounding box center [757, 152] width 347 height 53
drag, startPoint x: 810, startPoint y: 141, endPoint x: 715, endPoint y: 144, distance: 96.0
click at [715, 144] on div "Menu items milango Add Sort Manage items" at bounding box center [757, 152] width 347 height 53
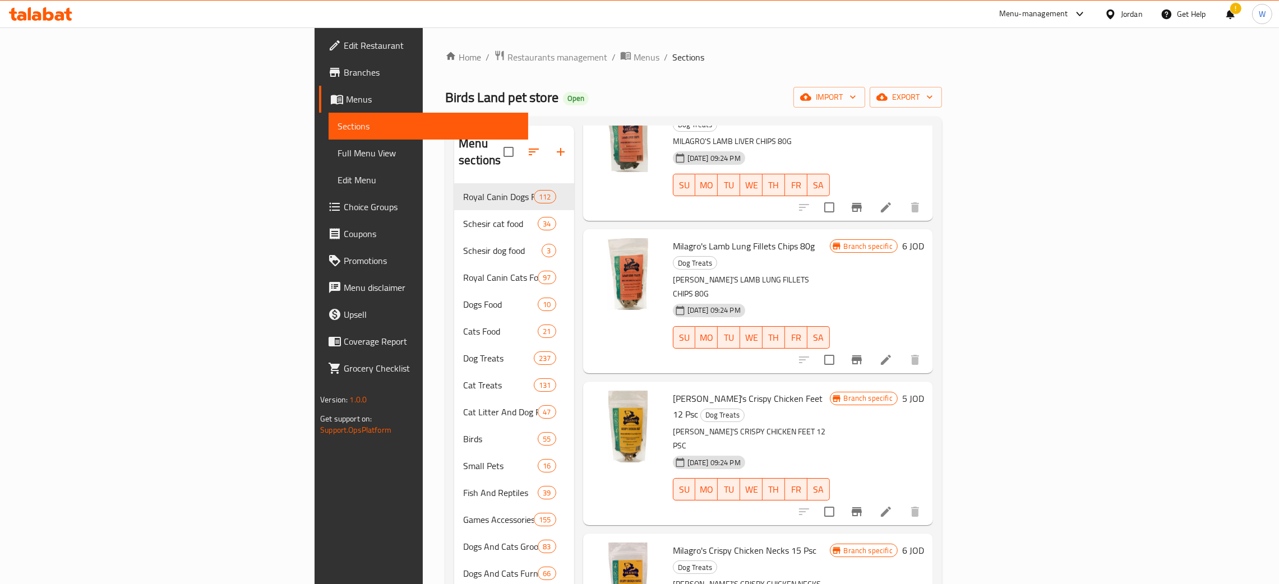
scroll to position [84, 0]
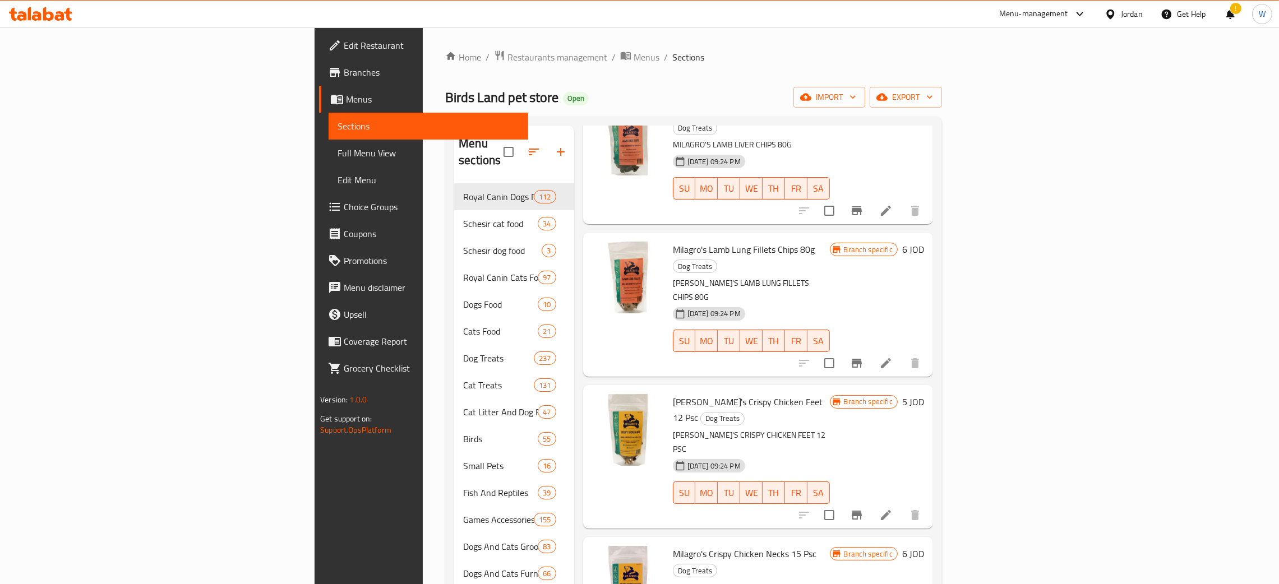
type input "milagro"
